Goal: Information Seeking & Learning: Learn about a topic

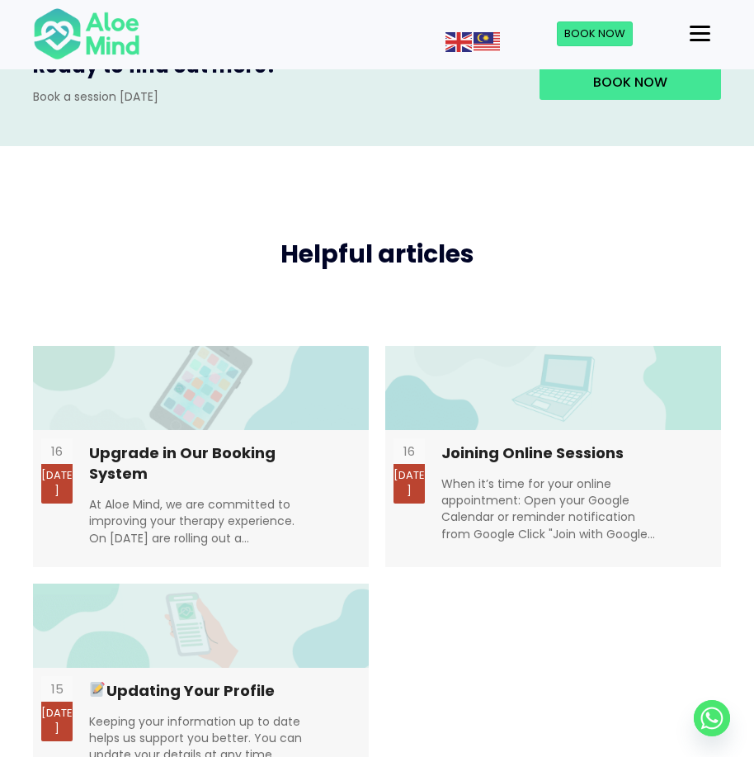
scroll to position [3063, 0]
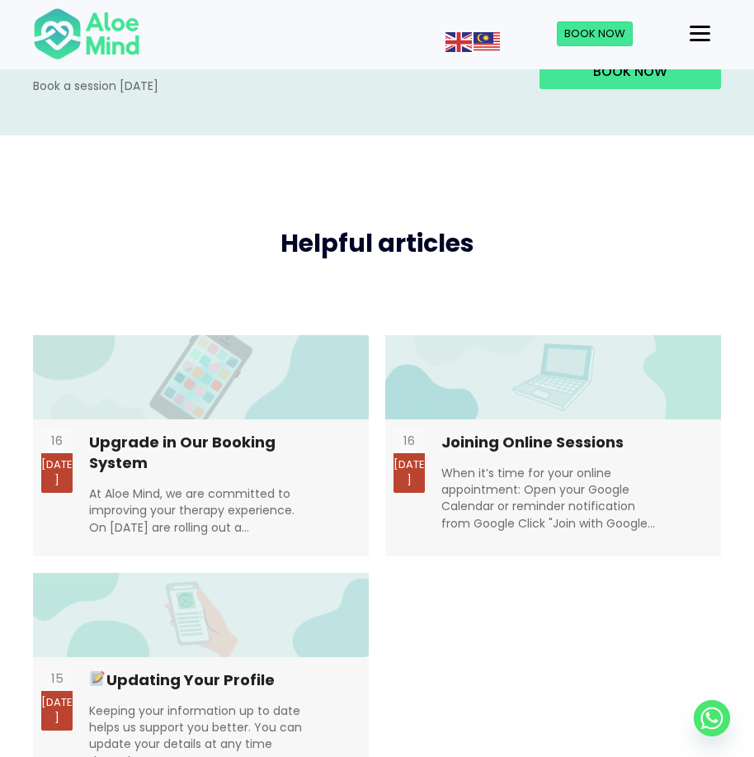
click at [750, 566] on div "Helpful articles [DATE] Upgrade in Our Booking System At [GEOGRAPHIC_DATA], we …" at bounding box center [377, 491] width 754 height 712
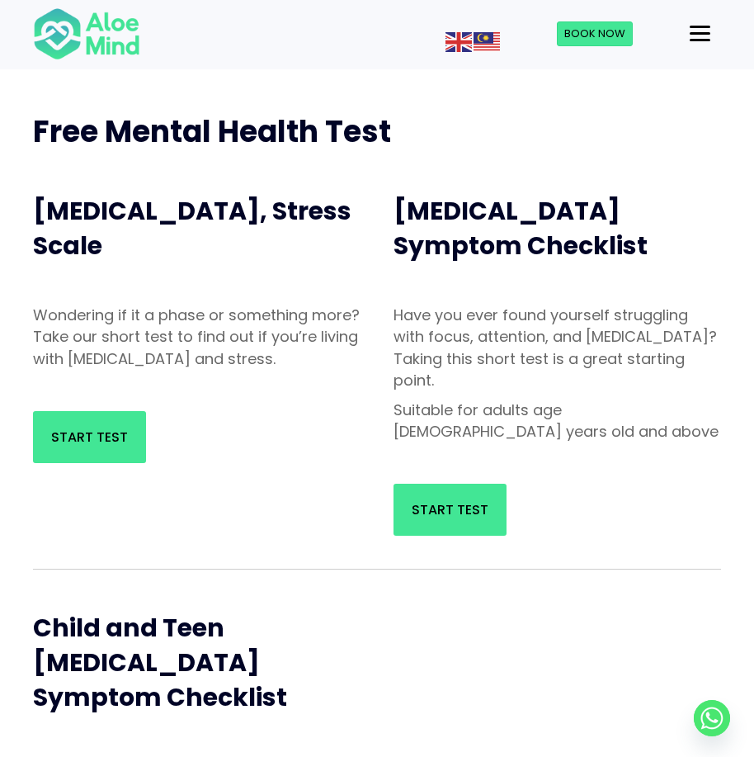
scroll to position [0, 0]
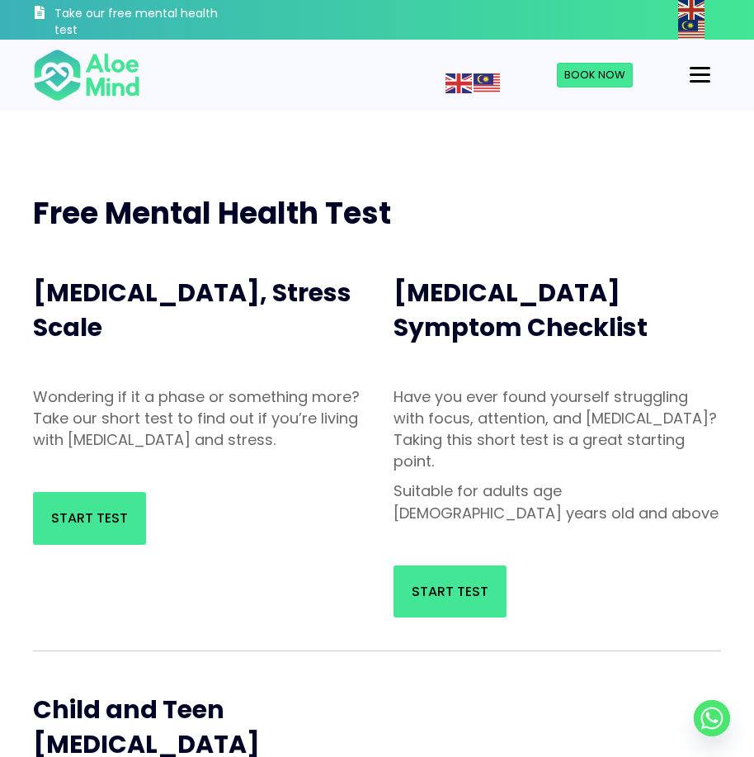
click at [717, 233] on h1 "Free Mental Health Test" at bounding box center [377, 213] width 688 height 41
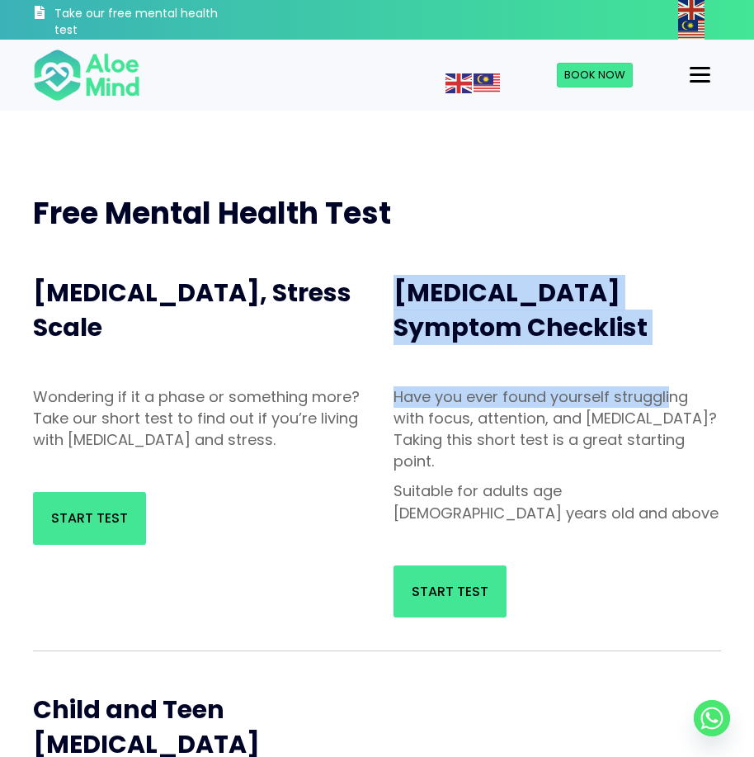
drag, startPoint x: 379, startPoint y: 256, endPoint x: 667, endPoint y: 299, distance: 291.2
click at [667, 373] on div "[MEDICAL_DATA] Symptom Checklist Have you ever found yourself struggling with f…" at bounding box center [557, 442] width 361 height 383
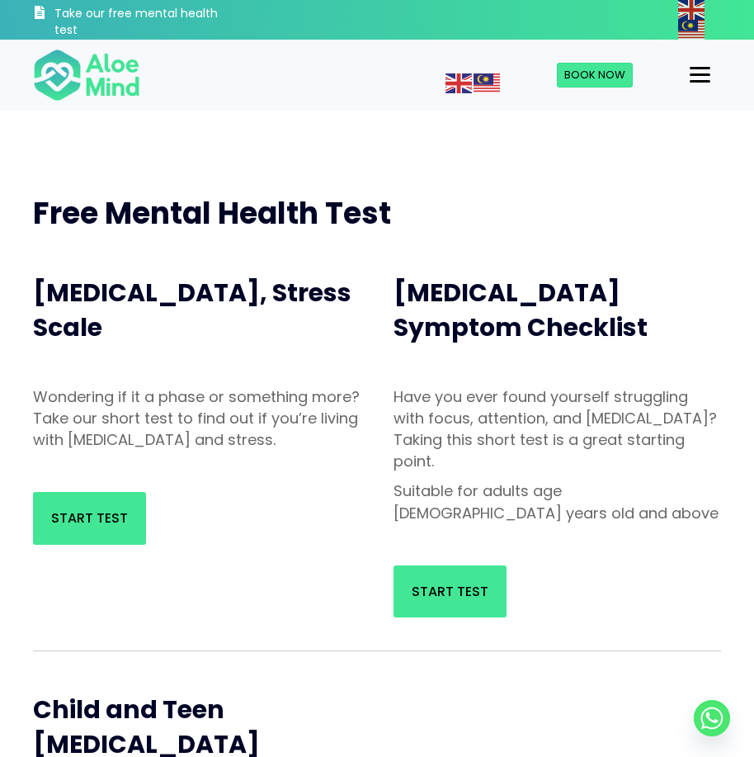
click at [640, 220] on h1 "Free Mental Health Test" at bounding box center [377, 213] width 688 height 41
drag, startPoint x: 329, startPoint y: 349, endPoint x: 338, endPoint y: 446, distance: 96.9
click at [337, 444] on div "[MEDICAL_DATA], Stress Scale Wondering if it a phase or something more? Take ou…" at bounding box center [197, 406] width 361 height 310
click at [308, 546] on div "Start Test" at bounding box center [197, 517] width 361 height 85
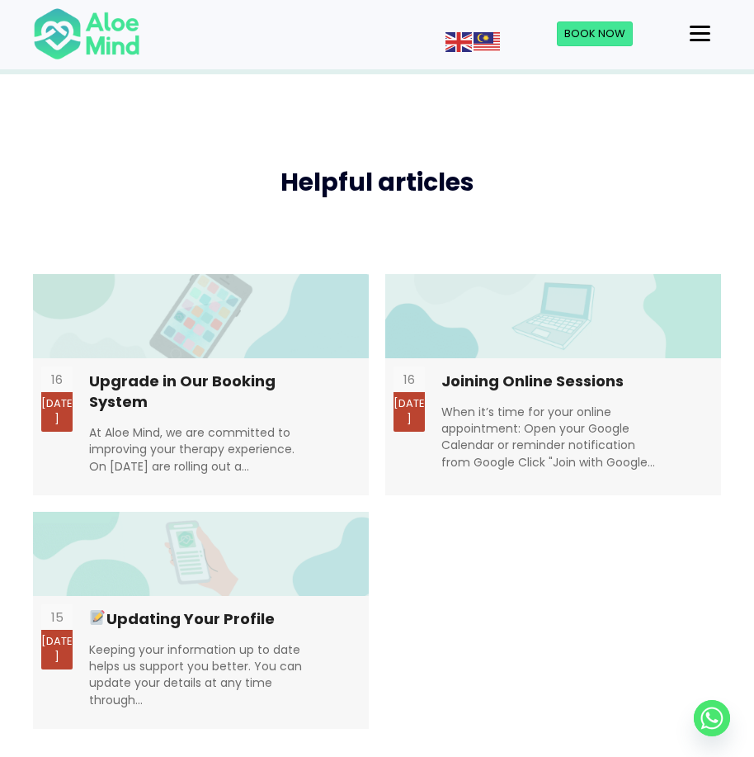
scroll to position [3135, 0]
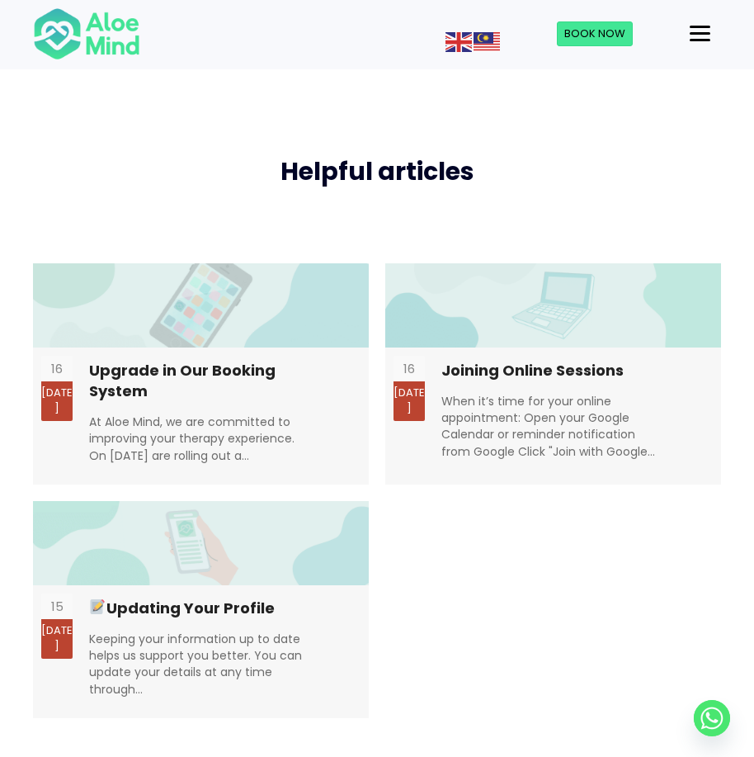
click at [482, 602] on div "[DATE] Upgrade in Our Booking System At [GEOGRAPHIC_DATA], we are committed to …" at bounding box center [377, 490] width 688 height 455
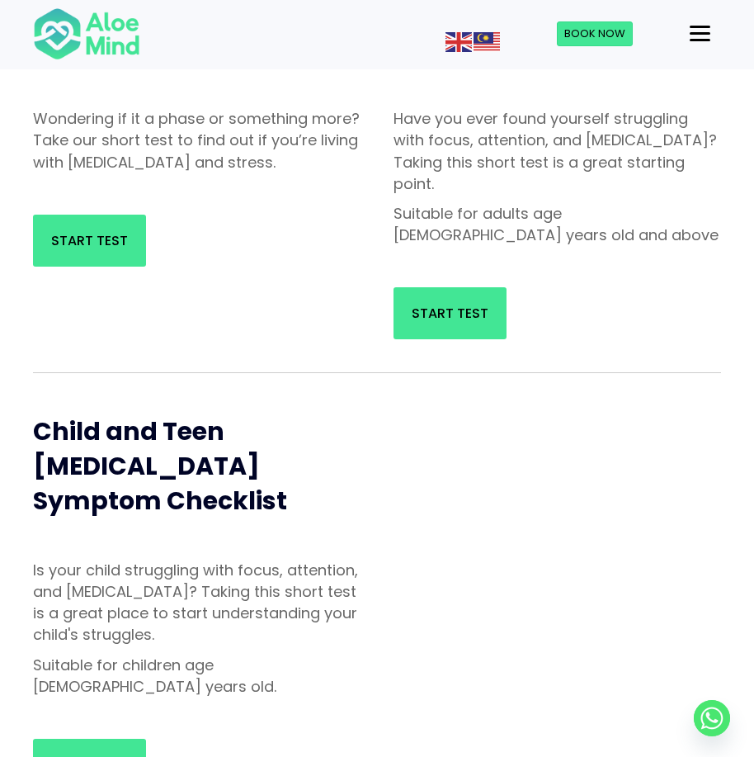
scroll to position [13, 0]
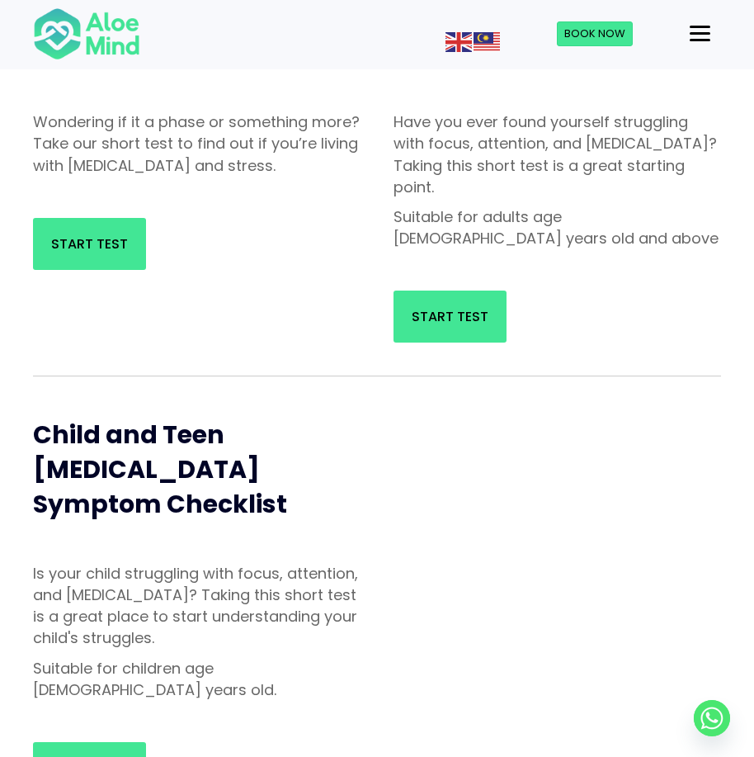
scroll to position [165, 0]
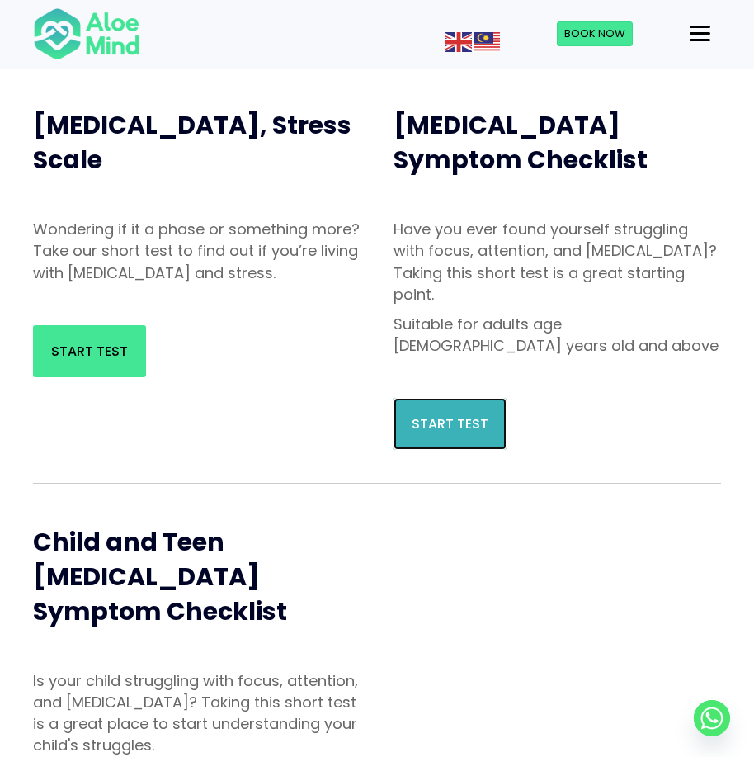
click at [483, 415] on span "Start Test" at bounding box center [450, 423] width 77 height 19
